Goal: Purchase product/service

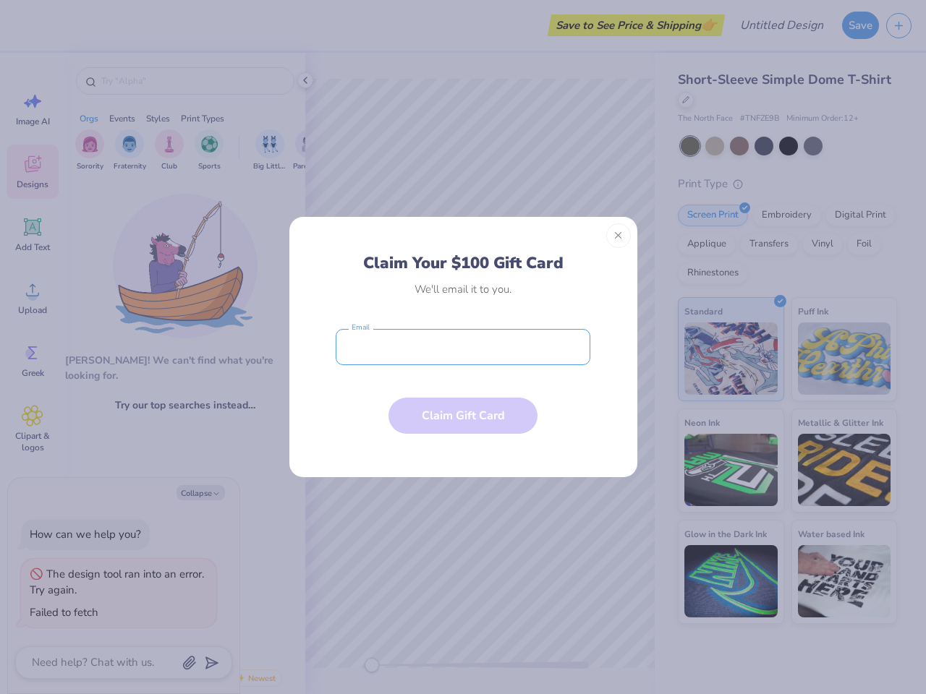
type textarea "x"
click at [463, 347] on input "email" at bounding box center [463, 347] width 255 height 36
click at [618, 236] on button "Close" at bounding box center [618, 236] width 25 height 25
